Goal: Information Seeking & Learning: Learn about a topic

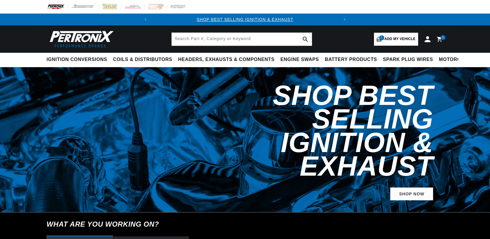
select select "1965"
select select "MG"
select select "Midget"
select select "1.3L"
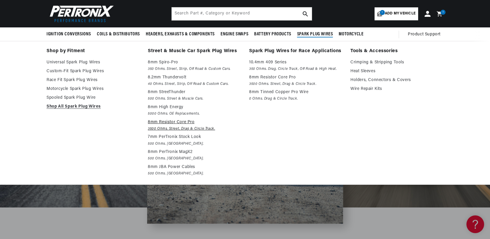
click at [181, 122] on p "8mm Resistor Core Pro" at bounding box center [194, 122] width 93 height 7
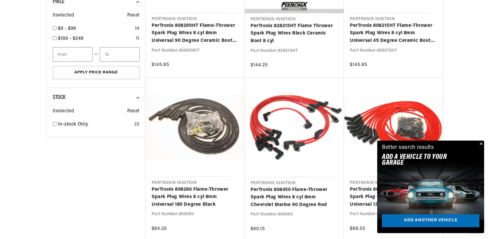
scroll to position [0, 178]
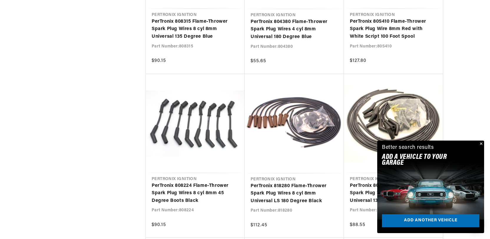
scroll to position [1119, 0]
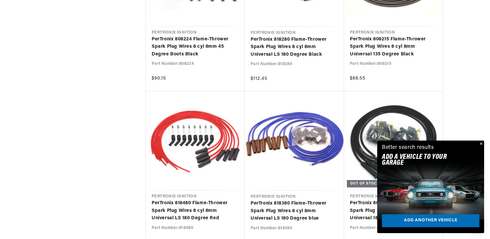
scroll to position [1266, 0]
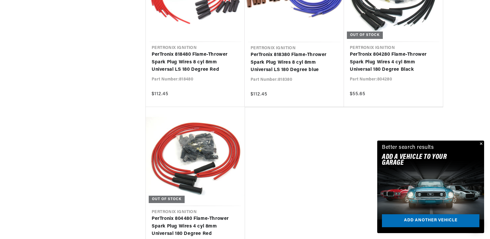
scroll to position [1413, 0]
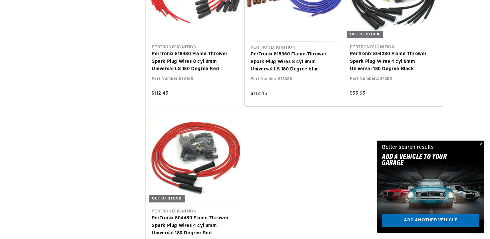
click at [481, 143] on button "Close" at bounding box center [480, 143] width 7 height 7
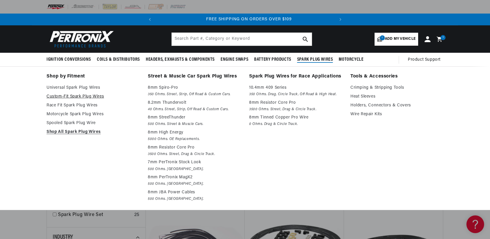
scroll to position [0, 178]
click at [71, 86] on link "Universal Spark Plug Wires" at bounding box center [93, 87] width 93 height 7
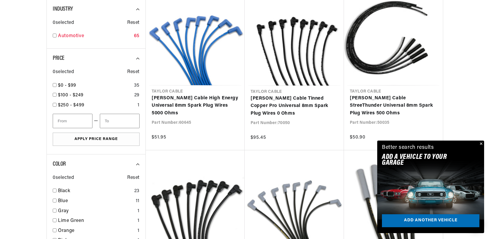
scroll to position [442, 0]
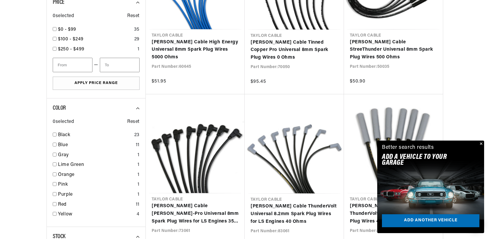
click at [480, 143] on button "Close" at bounding box center [480, 143] width 7 height 7
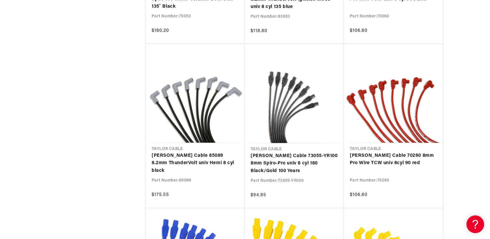
scroll to position [1001, 0]
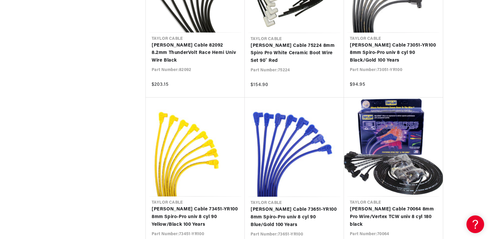
scroll to position [0, 178]
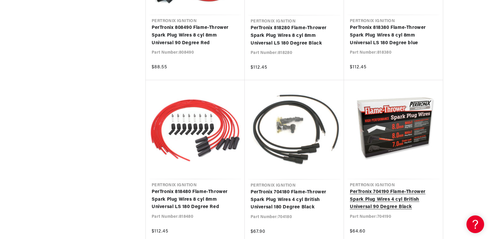
click at [385, 190] on link "PerTronix 704190 Flame-Thrower Spark Plug Wires 4 cyl British Universal 90 Degr…" at bounding box center [393, 199] width 87 height 23
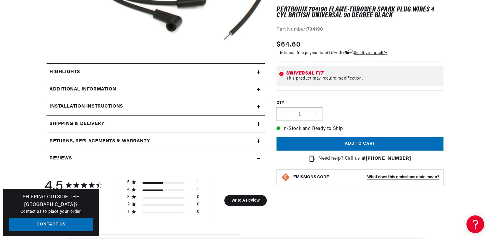
scroll to position [235, 0]
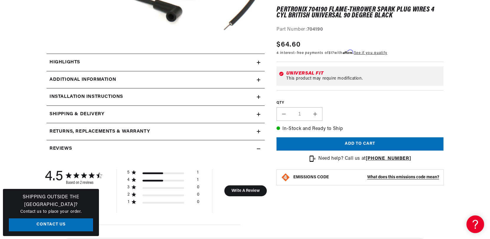
click at [258, 80] on icon at bounding box center [258, 80] width 0 height 4
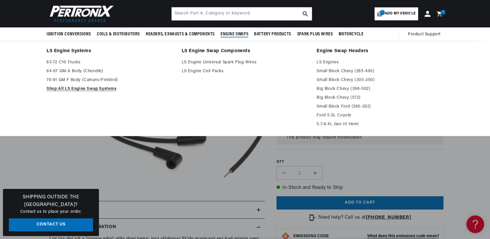
scroll to position [0, 0]
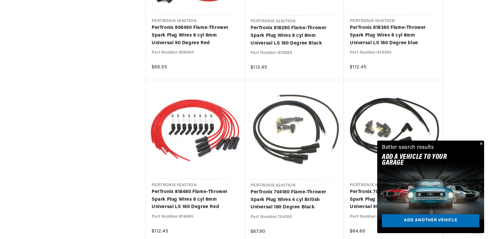
click at [481, 142] on button "Close" at bounding box center [480, 143] width 7 height 7
